Goal: Communication & Community: Ask a question

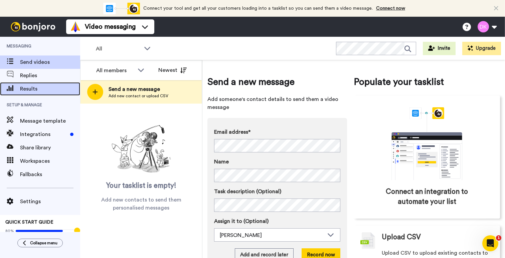
click at [41, 87] on span "Results" at bounding box center [50, 89] width 60 height 8
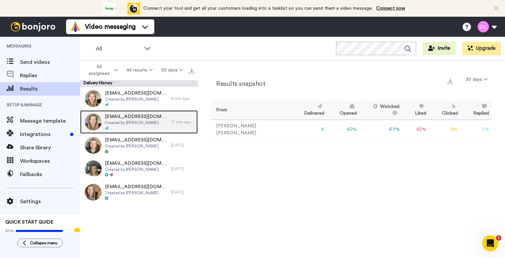
click at [135, 120] on span "Created by [PERSON_NAME]" at bounding box center [136, 122] width 63 height 5
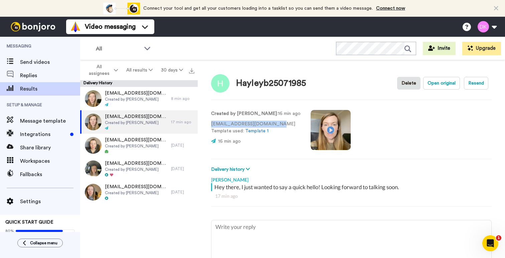
drag, startPoint x: 274, startPoint y: 124, endPoint x: 210, endPoint y: 126, distance: 63.8
click at [210, 126] on div "Hayleyb25071985 Delete Open original Resend Created by Danielle Klein : 16 min …" at bounding box center [351, 160] width 307 height 201
copy p "[EMAIL_ADDRESS][DOMAIN_NAME]"
click at [393, 131] on div "Created by Danielle Klein : 16 min ago hayleyb25071985@gmail.com Template used:…" at bounding box center [351, 129] width 280 height 45
click at [487, 244] on icon "Open Intercom Messenger" at bounding box center [490, 243] width 11 height 11
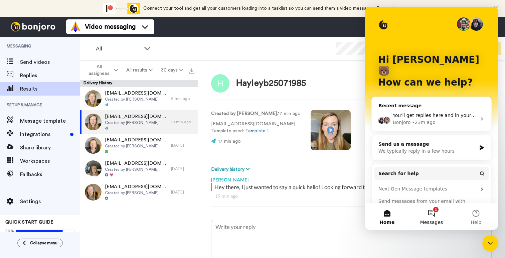
click at [432, 210] on button "1 Messages" at bounding box center [431, 216] width 44 height 27
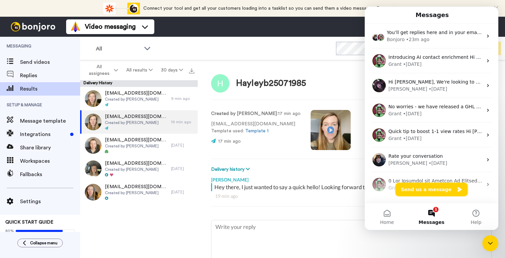
click at [422, 190] on button "Send us a message" at bounding box center [431, 189] width 72 height 13
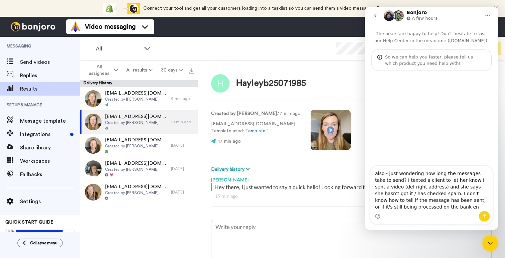
type textarea "also - just wondering how long the messages take to send? I texted a client to …"
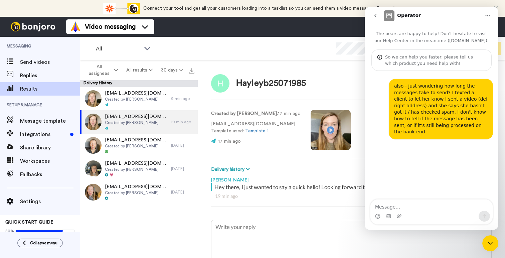
click at [489, 246] on icon "Close Intercom Messenger" at bounding box center [490, 243] width 8 height 8
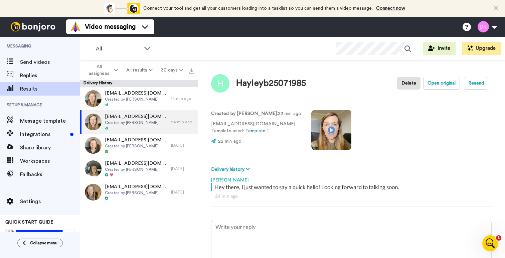
type textarea "x"
